Goal: Task Accomplishment & Management: Manage account settings

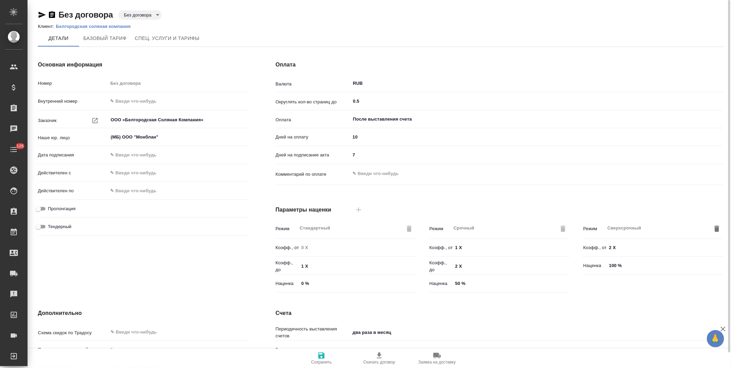
click at [64, 25] on p "Белгородская соляная компания" at bounding box center [96, 26] width 80 height 5
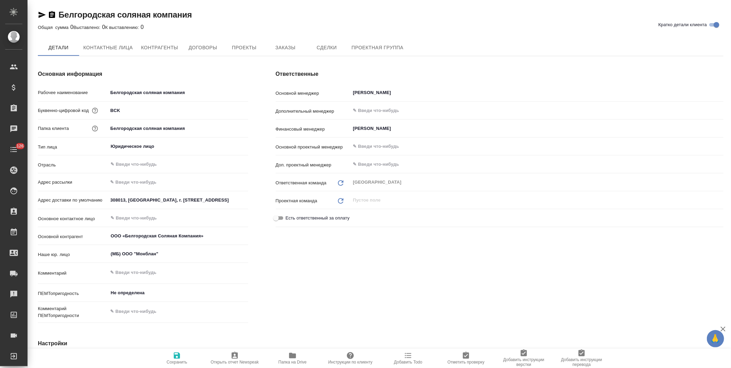
type textarea "x"
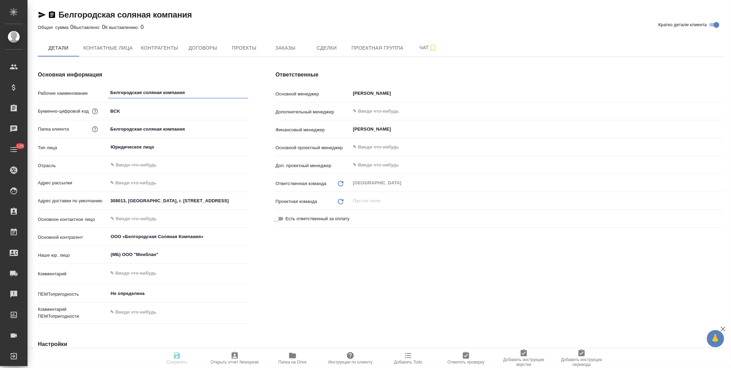
type textarea "x"
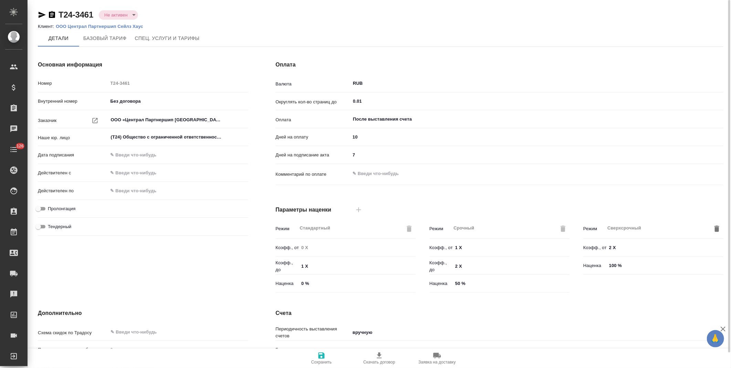
click at [91, 26] on p "ООО Централ Партнершип Сейлз Хаус" at bounding box center [102, 26] width 93 height 5
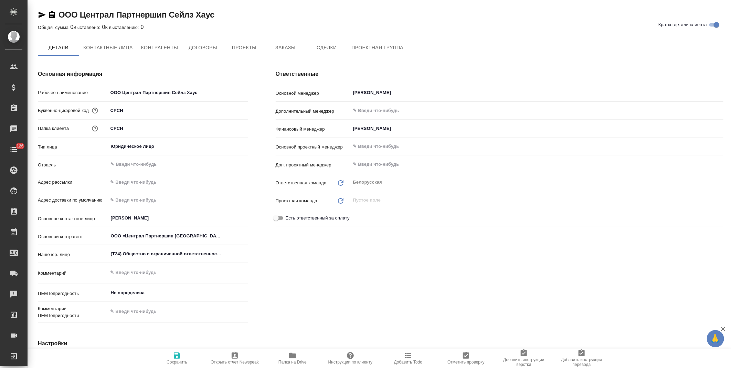
type textarea "x"
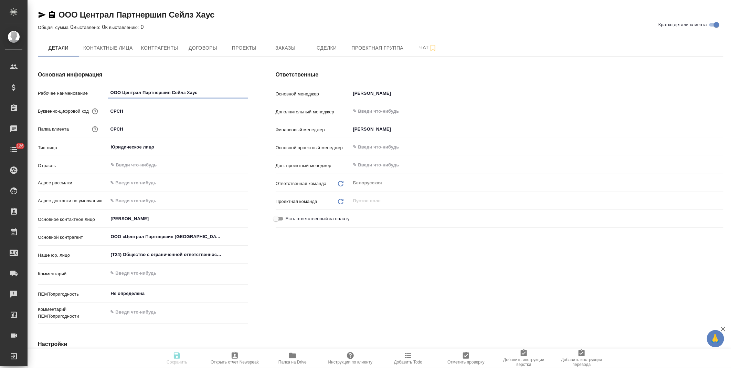
type textarea "x"
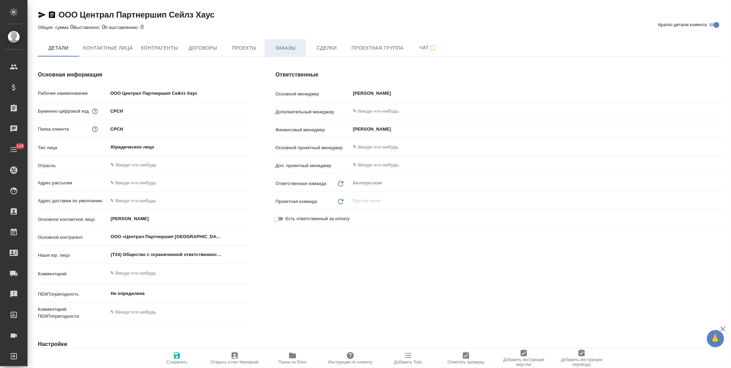
click at [290, 52] on span "Заказы" at bounding box center [285, 48] width 33 height 9
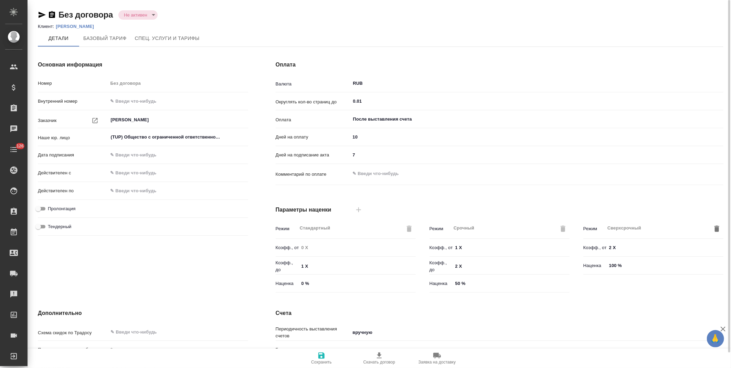
click at [99, 25] on p "Зверева Мария Владимировна" at bounding box center [77, 26] width 43 height 5
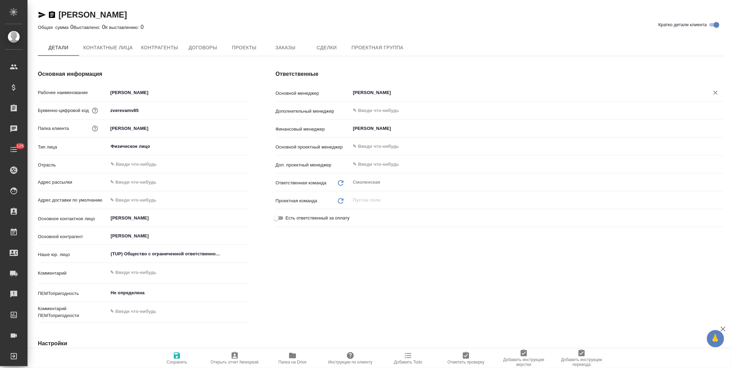
type textarea "x"
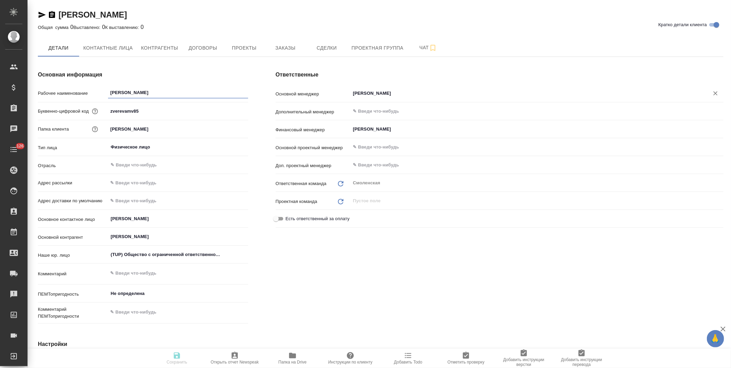
type textarea "x"
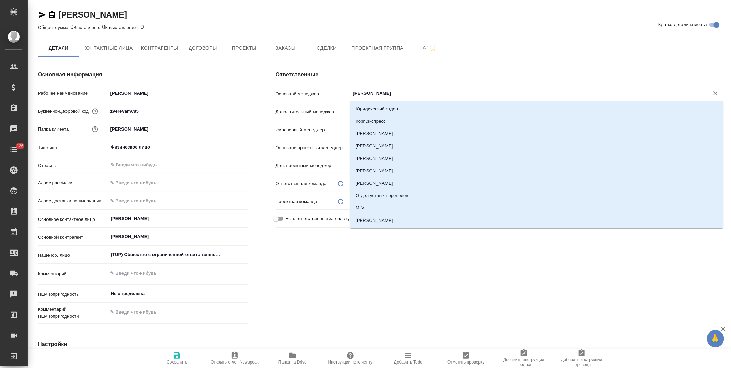
click at [396, 93] on input "[PERSON_NAME]" at bounding box center [526, 93] width 346 height 8
type input "к"
type textarea "x"
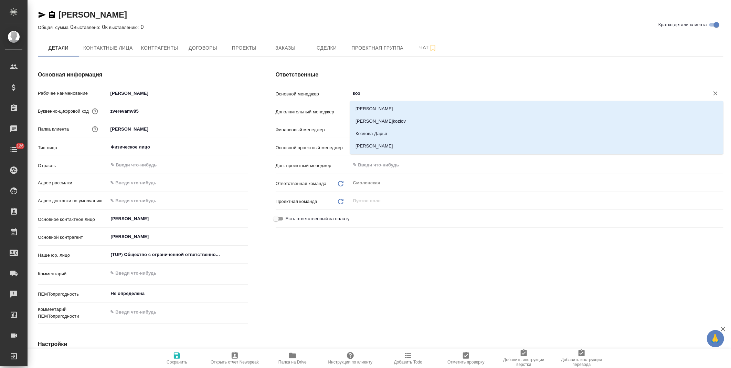
type input "козл"
click at [380, 145] on li "[PERSON_NAME]" at bounding box center [537, 146] width 374 height 12
type textarea "x"
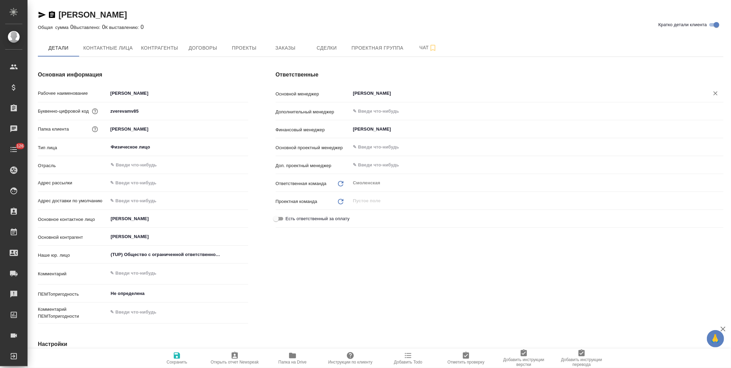
type input "Козлова Мария"
click at [182, 359] on span "Сохранить" at bounding box center [177, 357] width 50 height 13
type textarea "x"
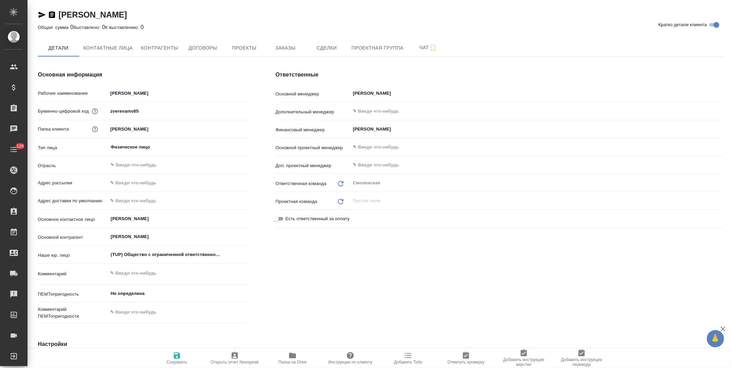
type textarea "x"
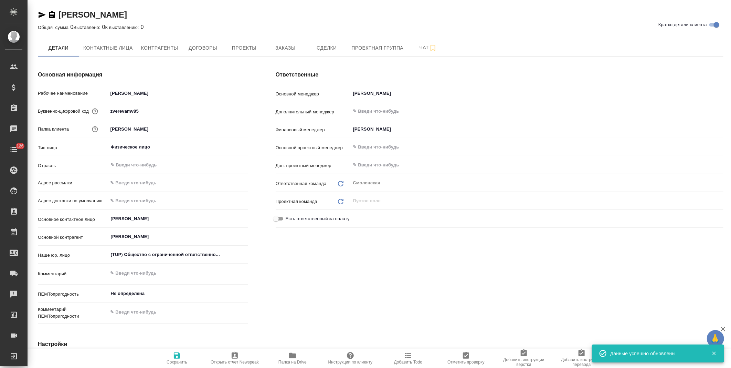
type textarea "x"
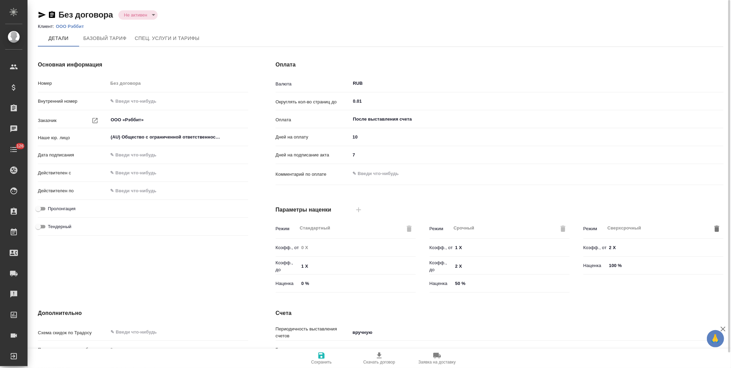
click at [76, 26] on p "ООО Рэббит" at bounding box center [72, 26] width 33 height 5
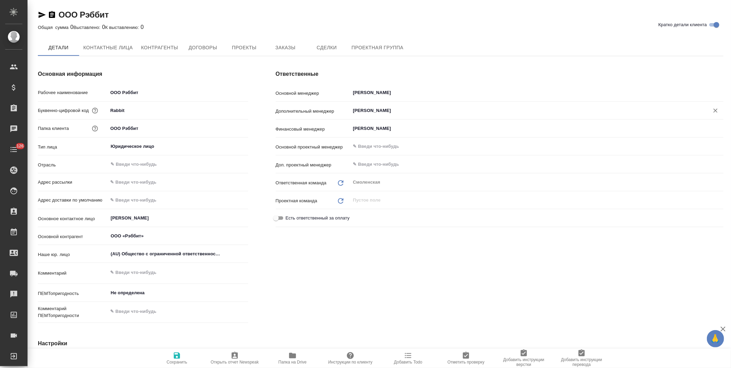
type textarea "x"
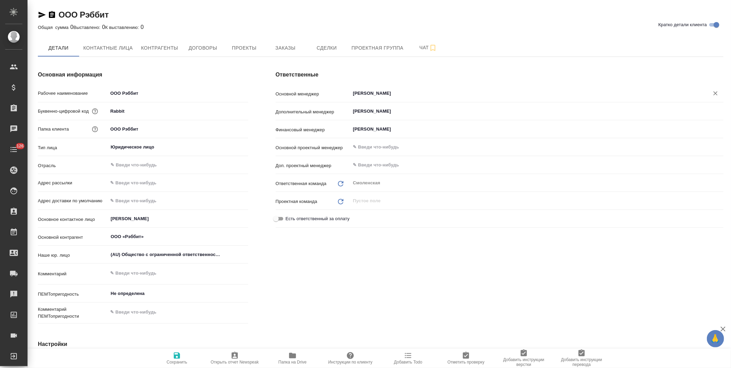
type textarea "x"
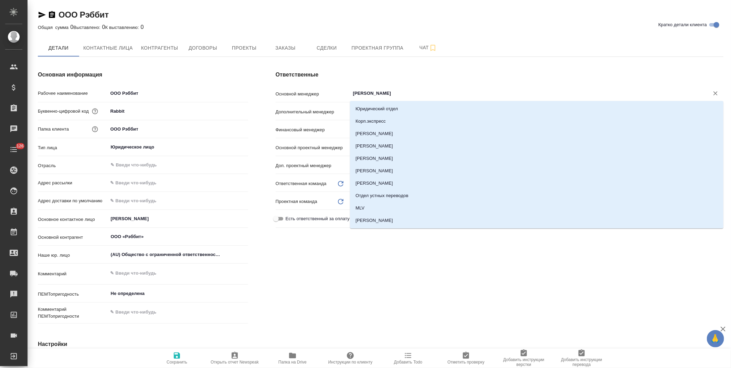
click at [376, 95] on input "[PERSON_NAME]" at bounding box center [526, 93] width 346 height 8
type input "ко"
type textarea "x"
type input "коз"
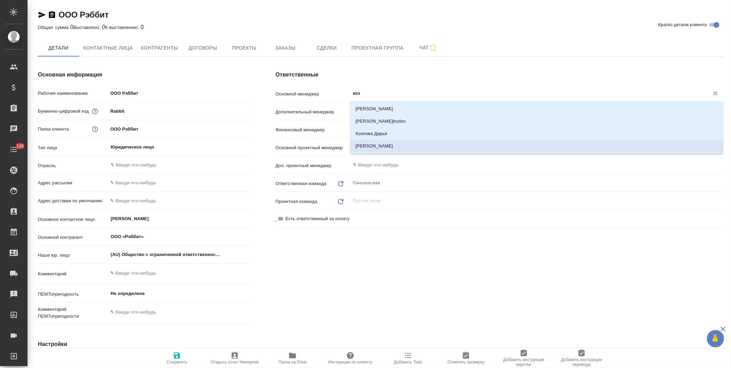
click at [381, 147] on li "[PERSON_NAME]" at bounding box center [537, 146] width 374 height 12
type textarea "x"
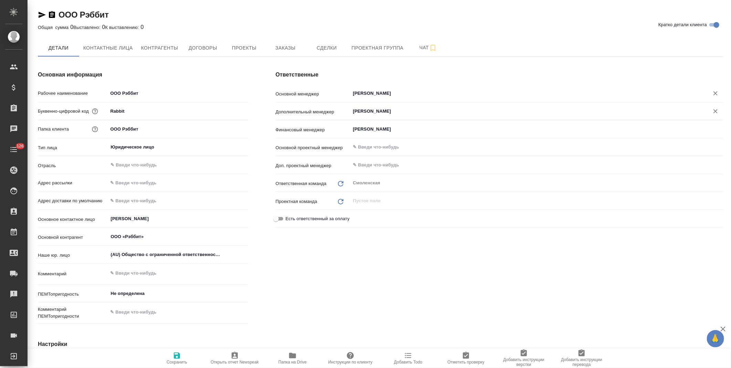
click at [715, 109] on icon "Очистить" at bounding box center [716, 111] width 7 height 7
type input "[PERSON_NAME]"
type textarea "x"
click at [176, 362] on span "Сохранить" at bounding box center [177, 362] width 21 height 5
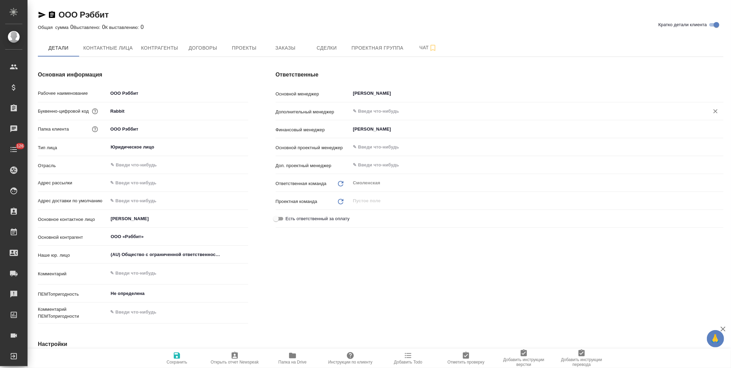
type textarea "x"
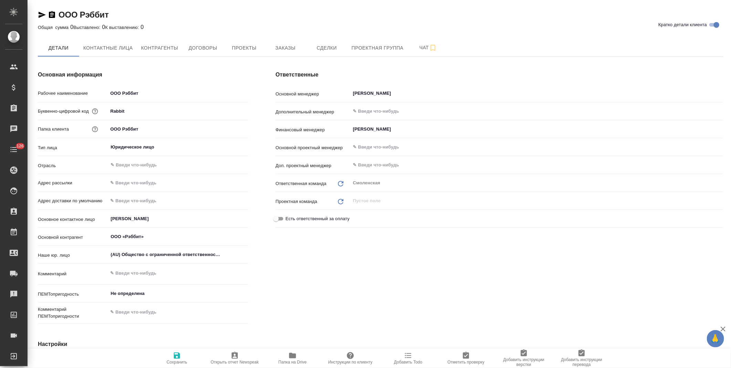
type textarea "x"
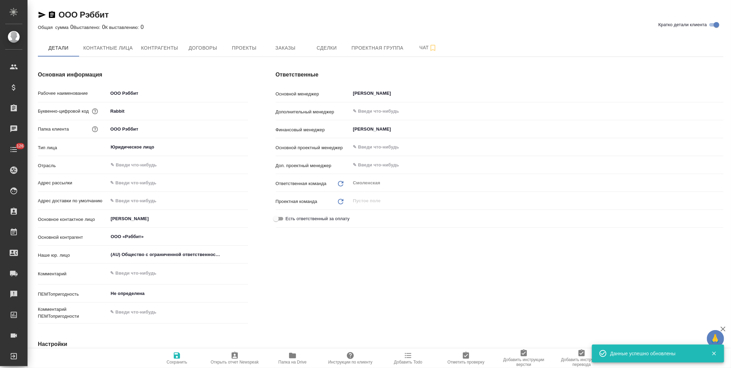
type textarea "x"
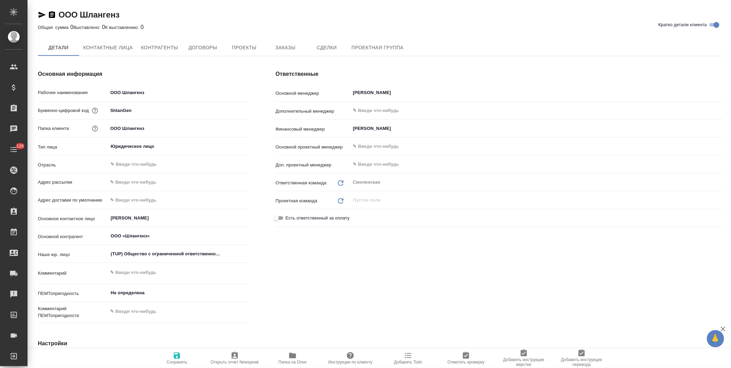
type textarea "x"
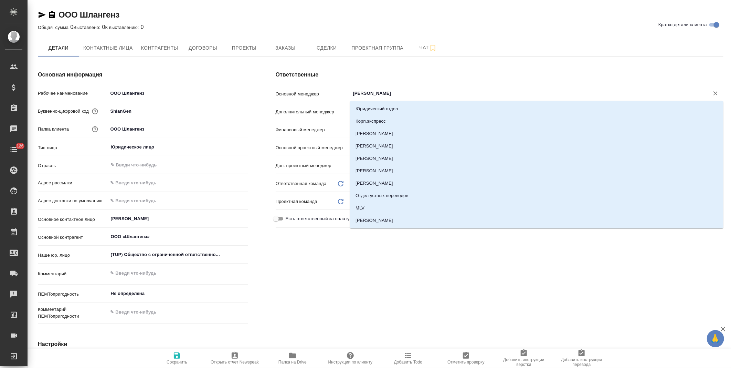
click at [408, 92] on input "[PERSON_NAME]" at bounding box center [526, 93] width 346 height 8
type textarea "x"
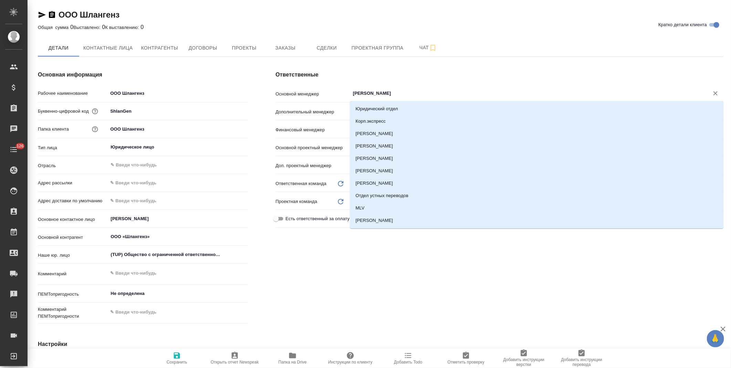
type input "к"
type textarea "x"
type input "коз"
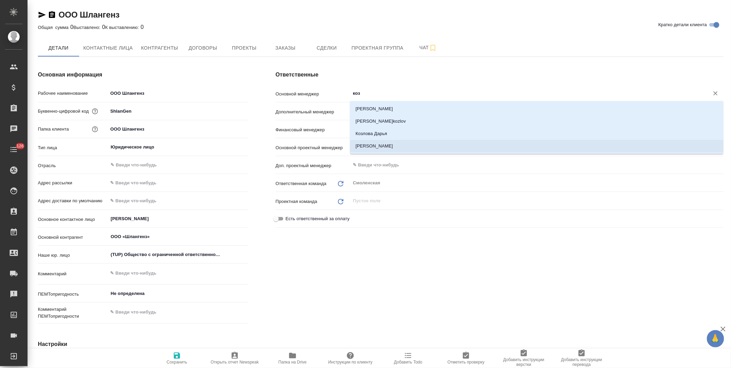
click at [402, 145] on li "Козлова Мария" at bounding box center [537, 146] width 374 height 12
type textarea "x"
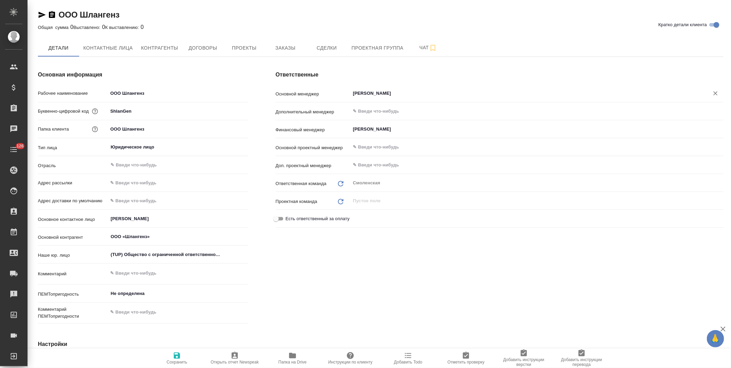
type input "Козлова Мария"
click at [183, 356] on span "Сохранить" at bounding box center [177, 357] width 50 height 13
type textarea "x"
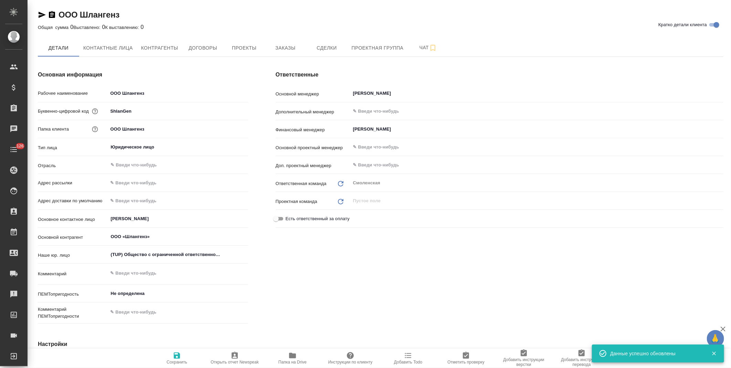
type textarea "x"
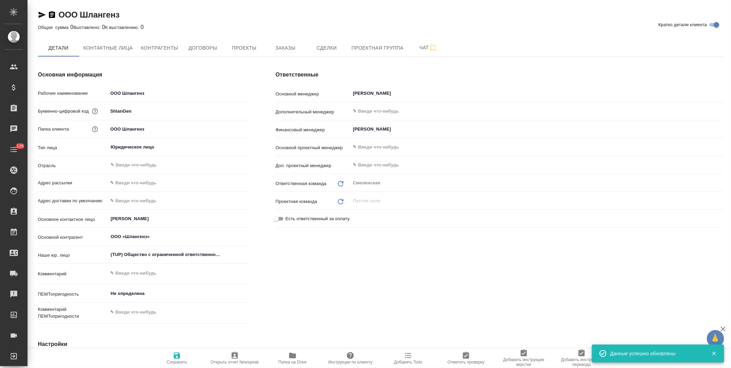
type textarea "x"
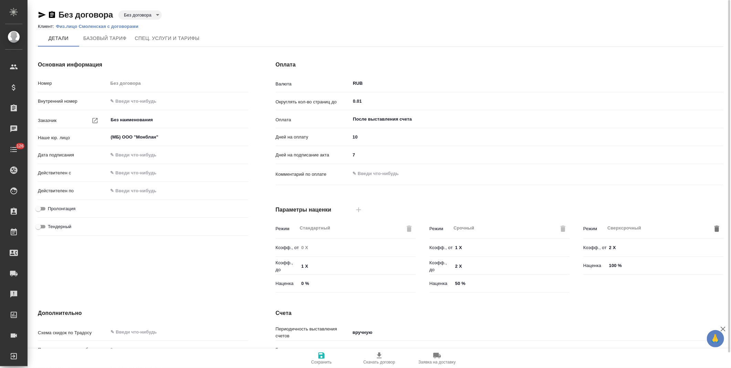
click at [96, 26] on p "Физ.лицо Смоленская с договорами" at bounding box center [100, 26] width 88 height 5
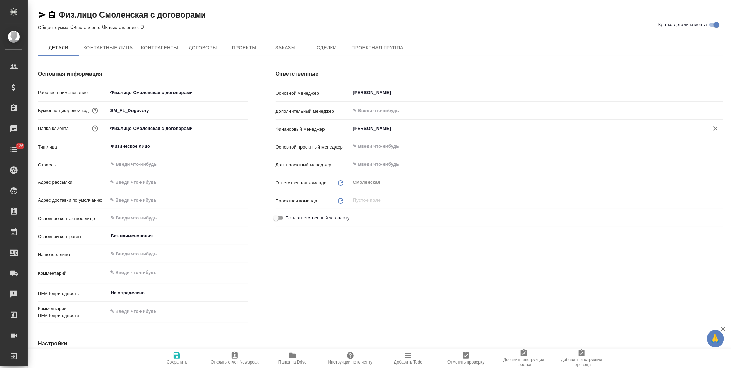
type textarea "x"
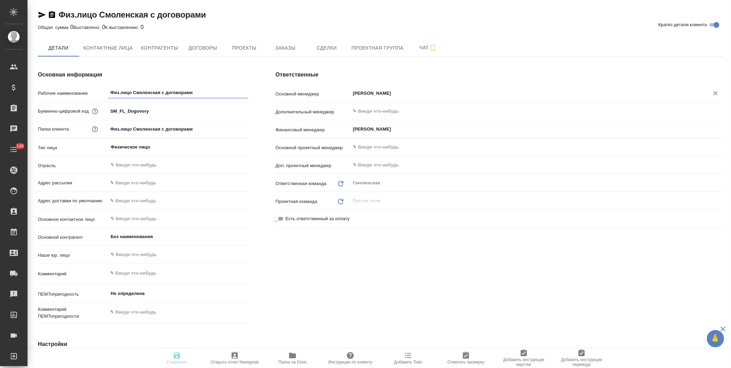
type textarea "x"
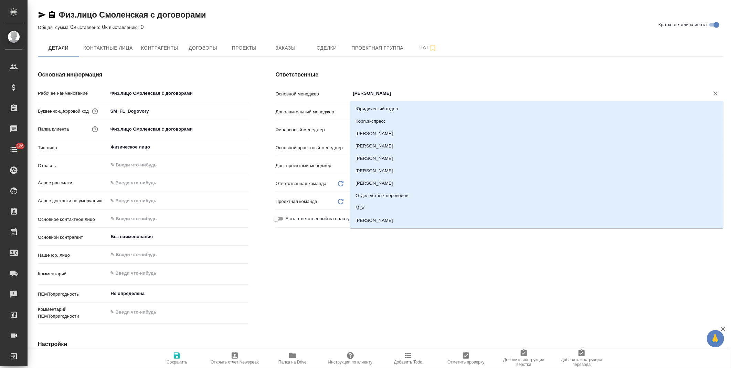
click at [383, 95] on input "Масюкова Анастасия" at bounding box center [526, 93] width 346 height 8
type input "коз"
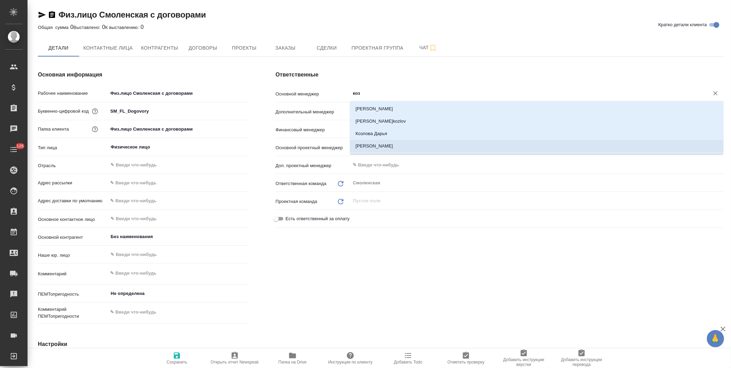
click at [391, 146] on li "Козлова Мария" at bounding box center [537, 146] width 374 height 12
type textarea "x"
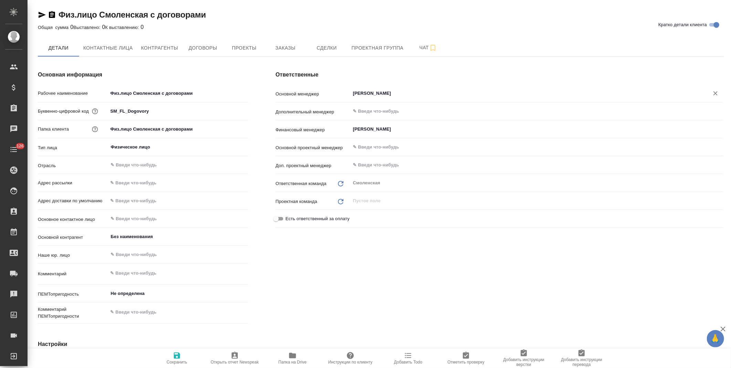
type input "Козлова Мария"
drag, startPoint x: 180, startPoint y: 361, endPoint x: 255, endPoint y: 322, distance: 83.9
click at [180, 360] on span "Сохранить" at bounding box center [177, 362] width 21 height 5
type textarea "x"
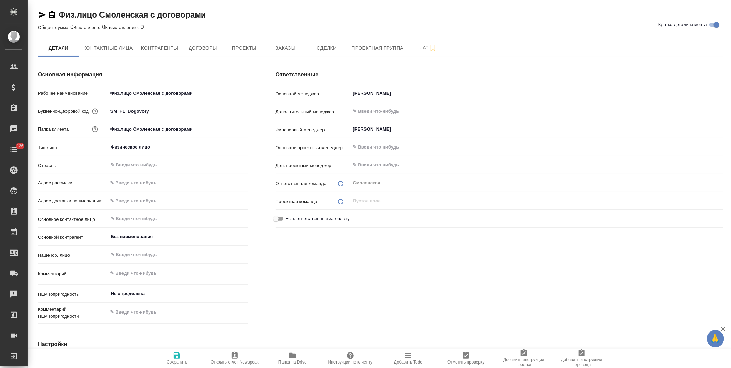
type textarea "x"
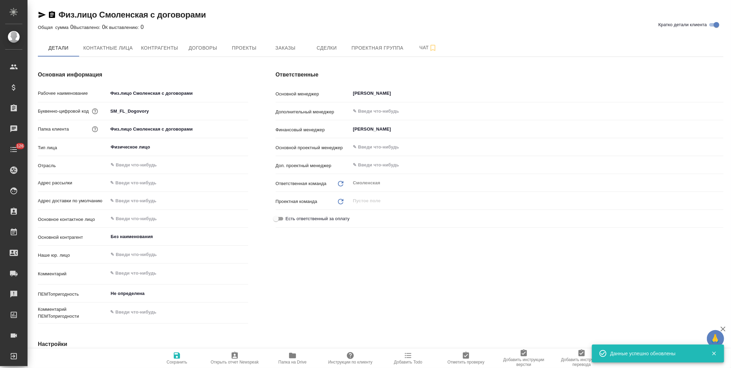
type textarea "x"
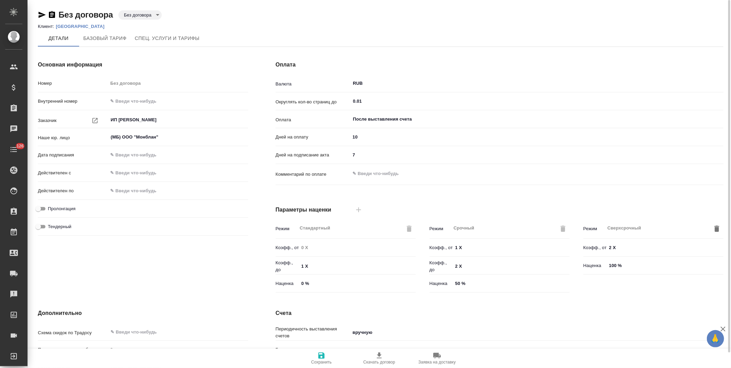
click at [86, 25] on p "Layan Green Park" at bounding box center [83, 26] width 54 height 5
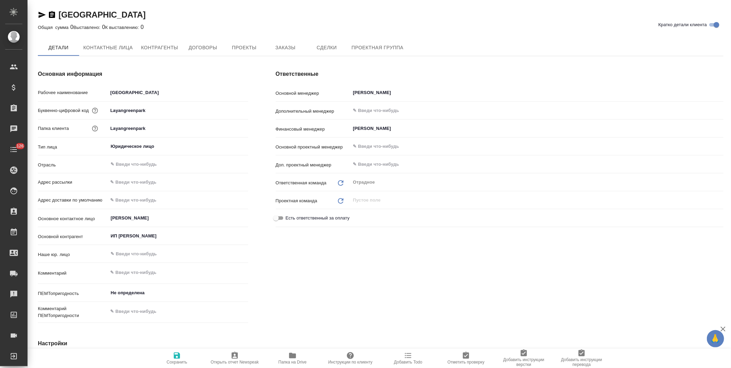
type textarea "x"
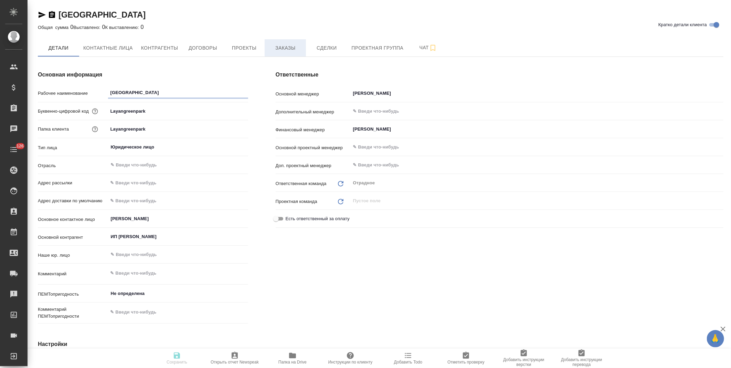
type textarea "x"
click at [294, 53] on button "Заказы" at bounding box center [285, 47] width 41 height 17
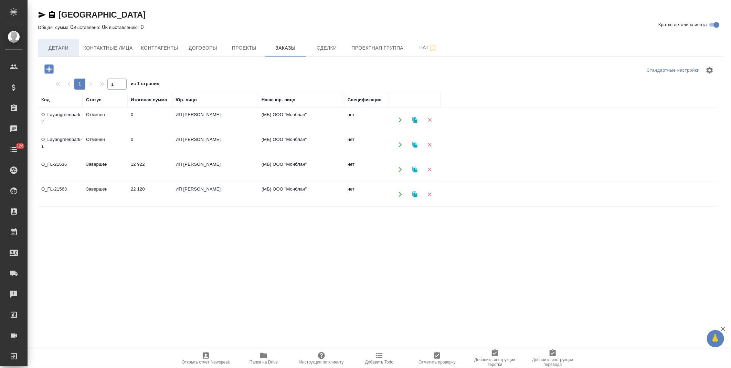
click at [55, 46] on span "Детали" at bounding box center [58, 48] width 33 height 9
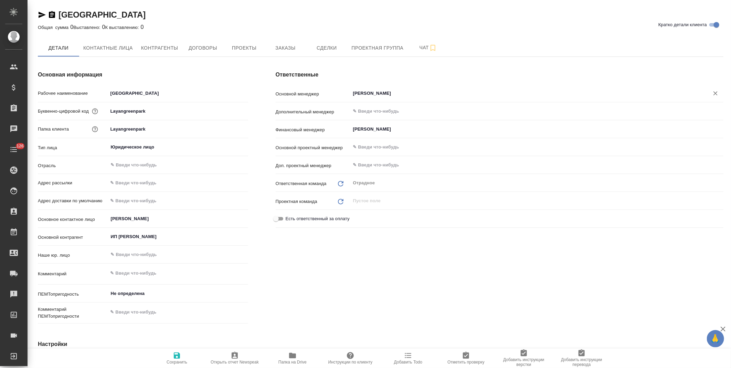
type textarea "x"
click at [383, 92] on input "[PERSON_NAME]" at bounding box center [526, 93] width 346 height 8
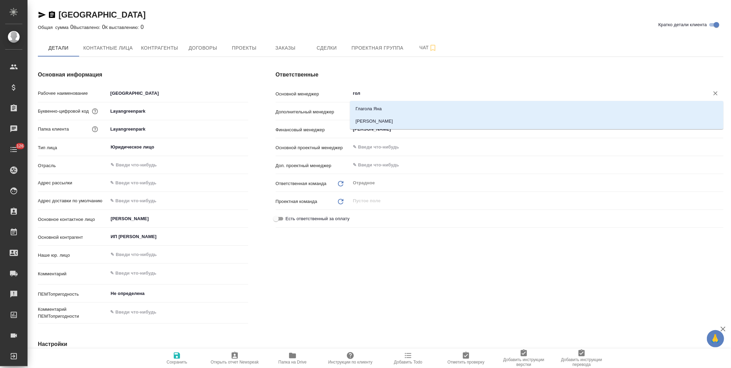
type input "голу"
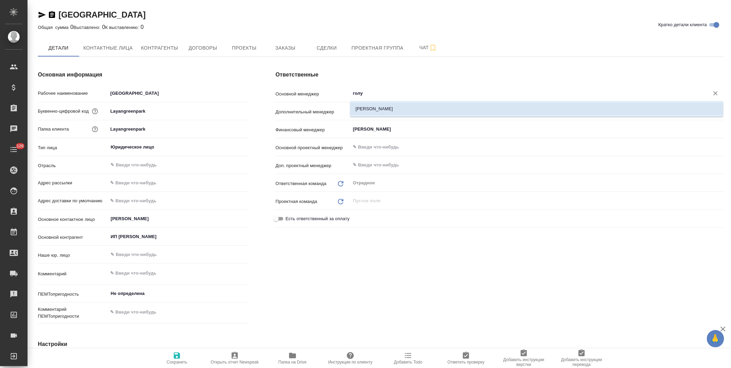
click at [387, 107] on li "[PERSON_NAME]" at bounding box center [537, 109] width 374 height 12
type textarea "x"
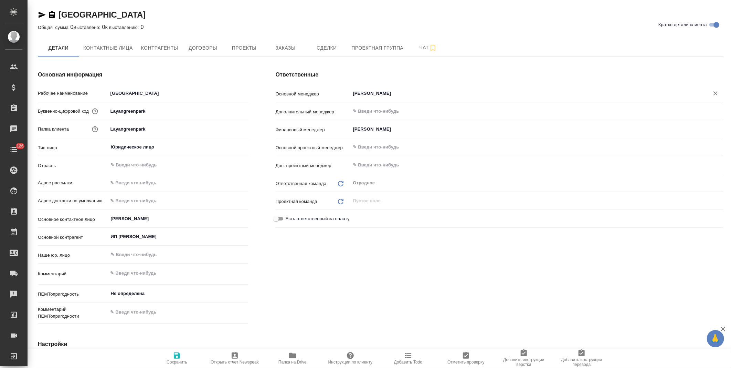
type input "[PERSON_NAME]"
click at [178, 360] on span "Сохранить" at bounding box center [177, 362] width 21 height 5
type textarea "x"
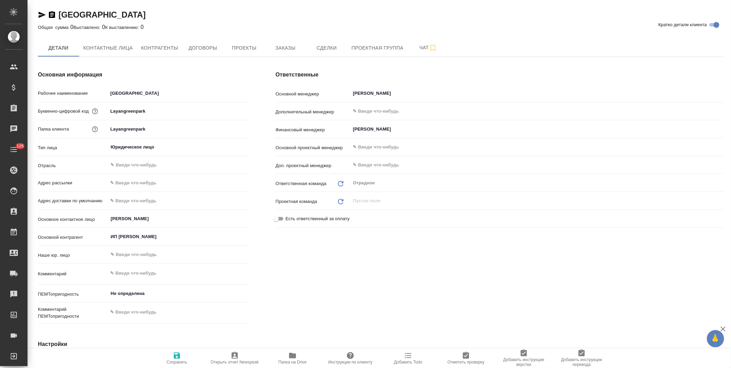
type textarea "x"
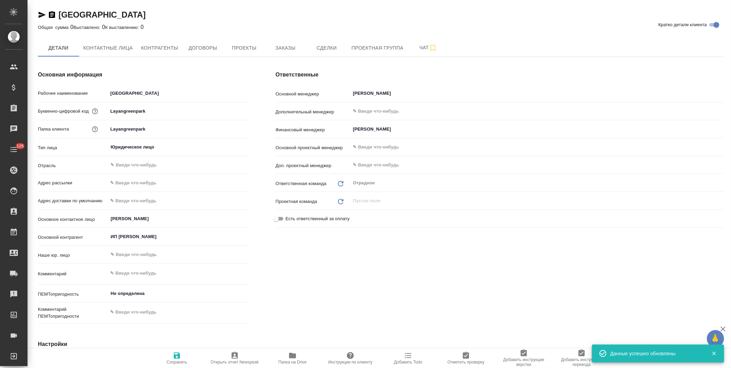
type textarea "x"
type input "[PERSON_NAME]"
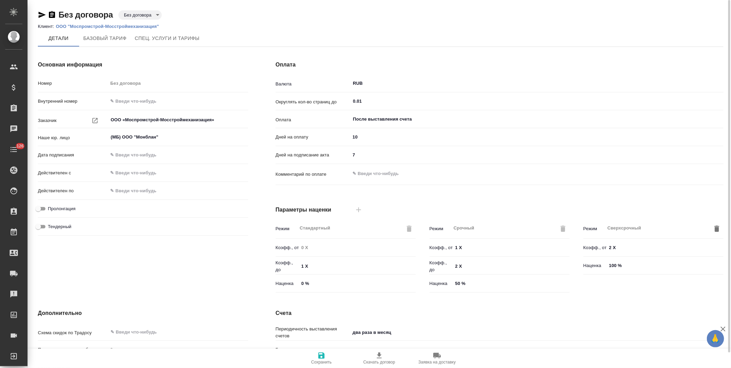
type input "Прайс_2025_филиалы"
click at [119, 26] on p "ООО "Моспромстрой-Мосстроймеханизация"" at bounding box center [110, 26] width 108 height 5
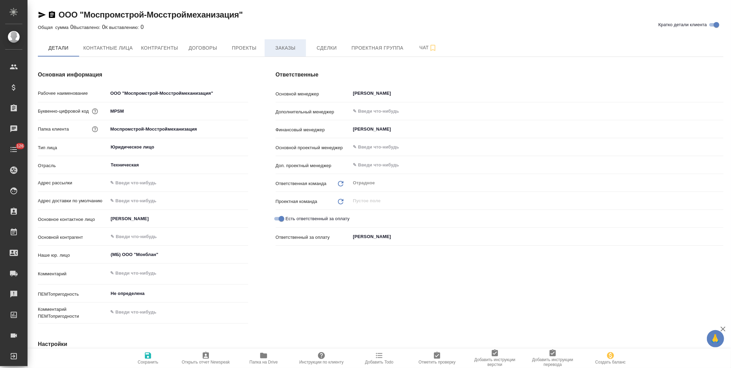
click at [290, 50] on span "Заказы" at bounding box center [285, 48] width 33 height 9
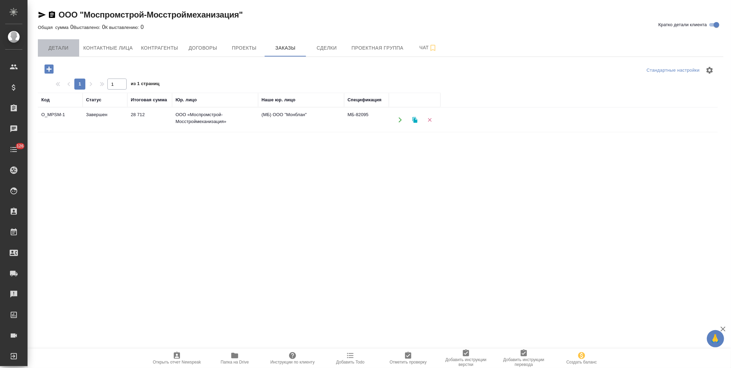
click at [64, 49] on span "Детали" at bounding box center [58, 48] width 33 height 9
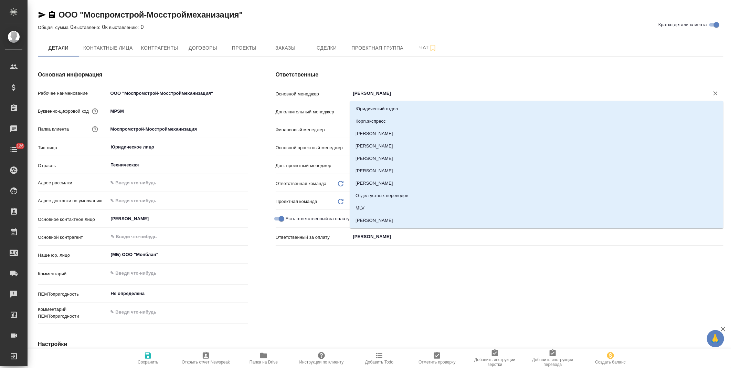
click at [395, 93] on input "[PERSON_NAME]" at bounding box center [526, 93] width 346 height 8
type textarea "x"
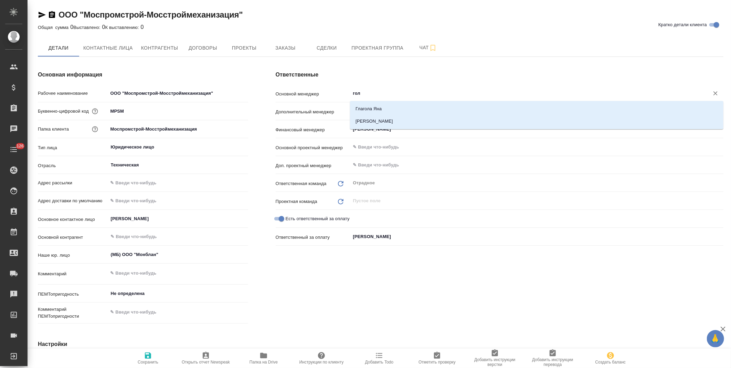
type input "голу"
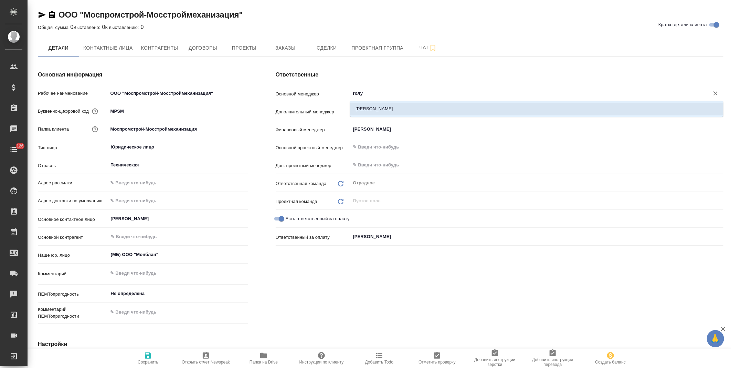
click at [390, 105] on li "[PERSON_NAME]" at bounding box center [537, 109] width 374 height 12
type textarea "x"
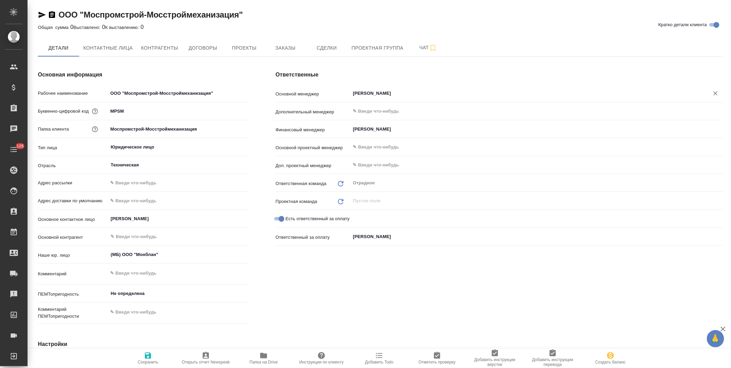
type input "[PERSON_NAME]"
click at [152, 359] on icon "button" at bounding box center [148, 355] width 8 height 8
type textarea "x"
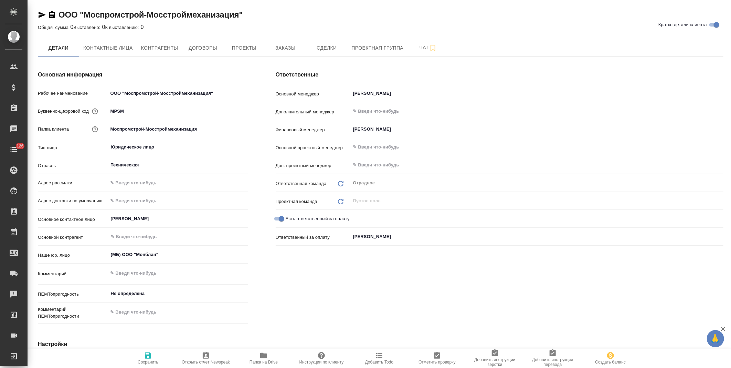
type textarea "x"
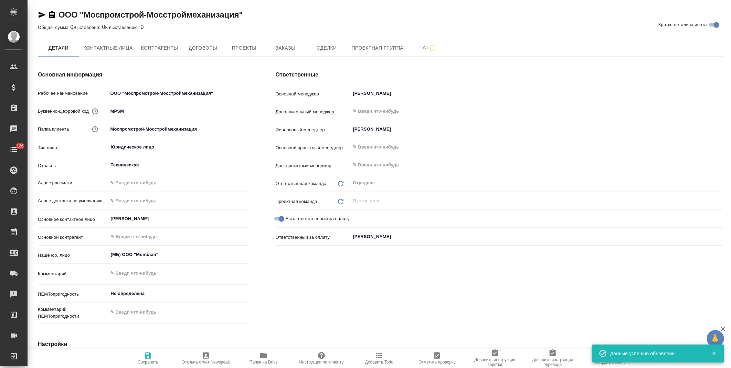
type textarea "x"
type input "[PERSON_NAME]"
